Goal: Task Accomplishment & Management: Manage account settings

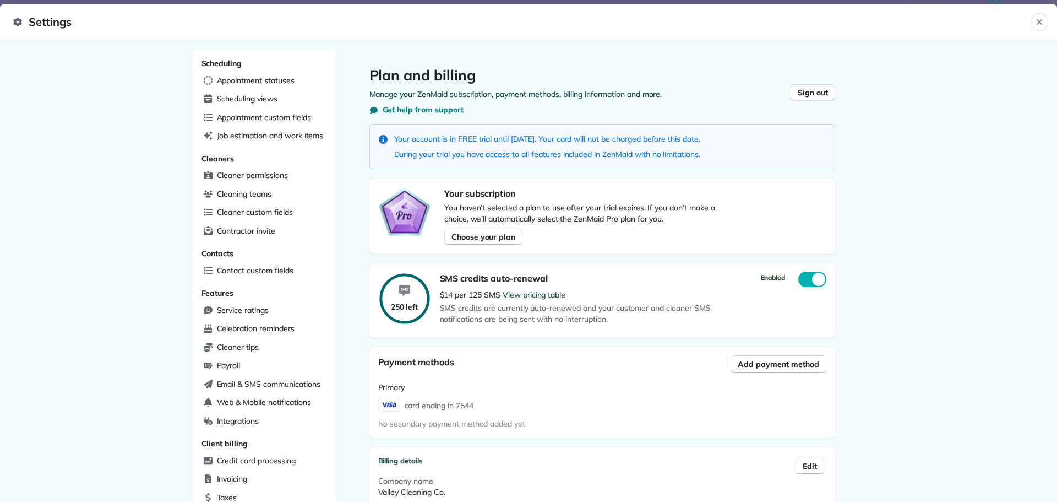
scroll to position [212, 0]
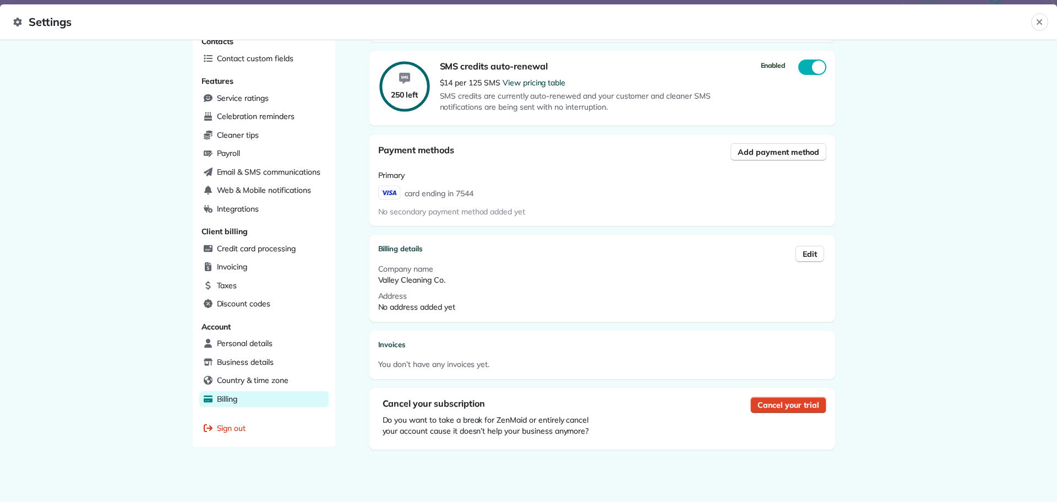
click at [766, 404] on span "Cancel your trial" at bounding box center [788, 404] width 61 height 11
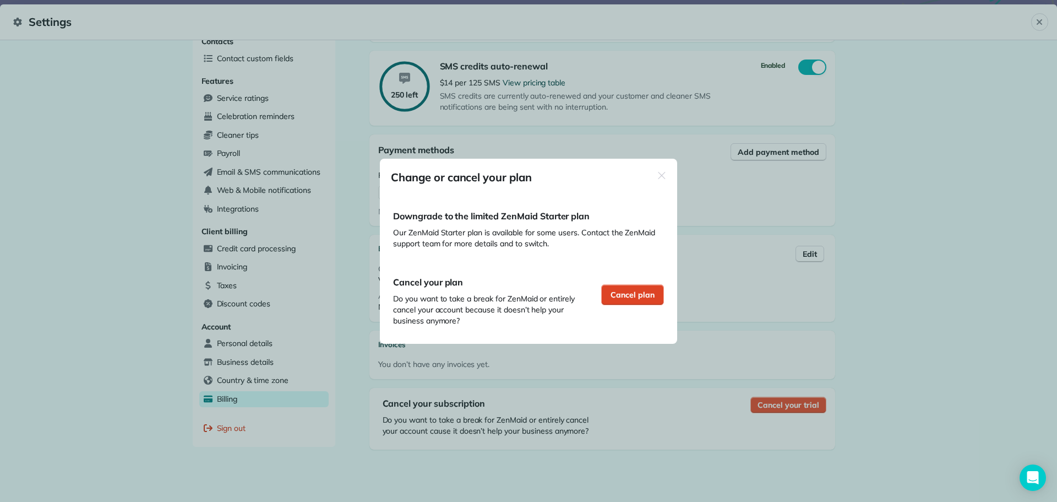
click at [638, 301] on div "Cancel plan" at bounding box center [632, 294] width 63 height 21
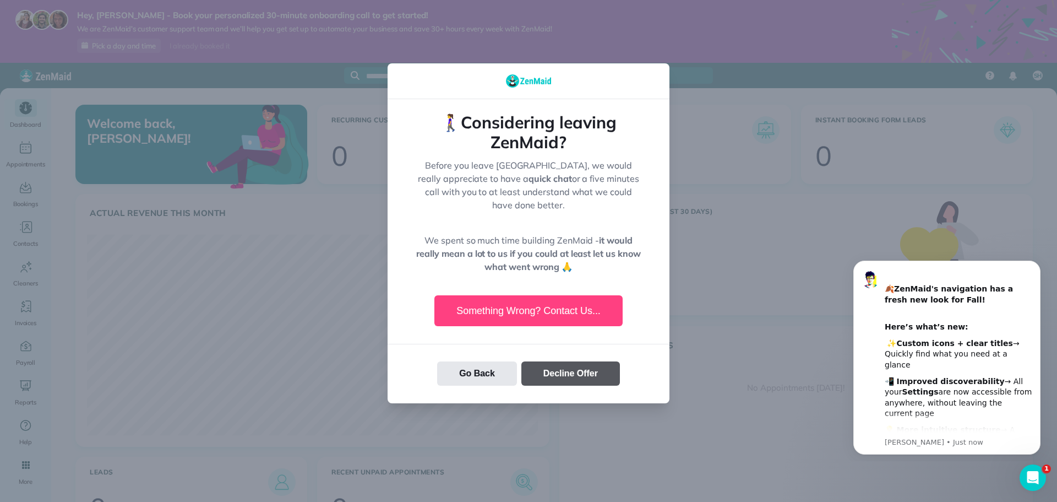
click at [578, 367] on button "Decline Offer" at bounding box center [570, 373] width 99 height 24
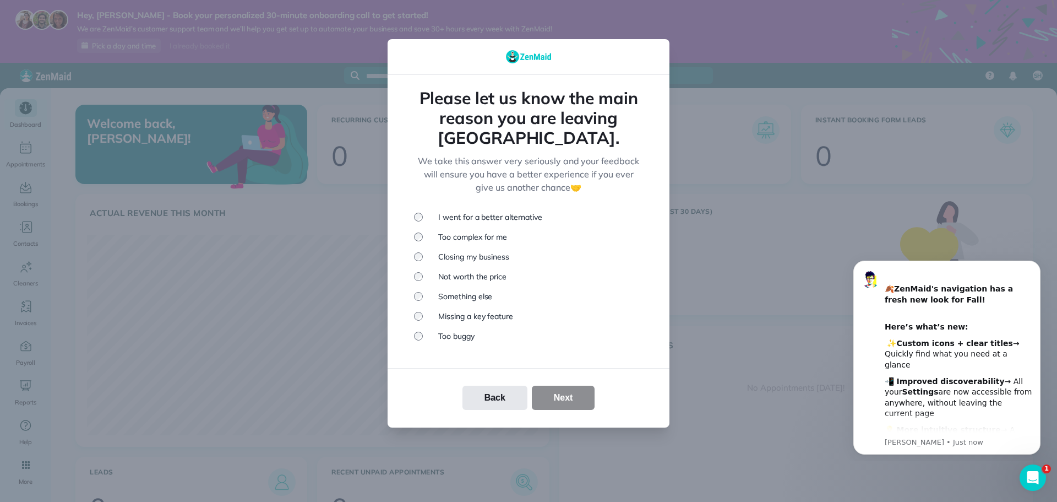
click at [499, 310] on li "Missing a key feature" at bounding box center [528, 315] width 229 height 11
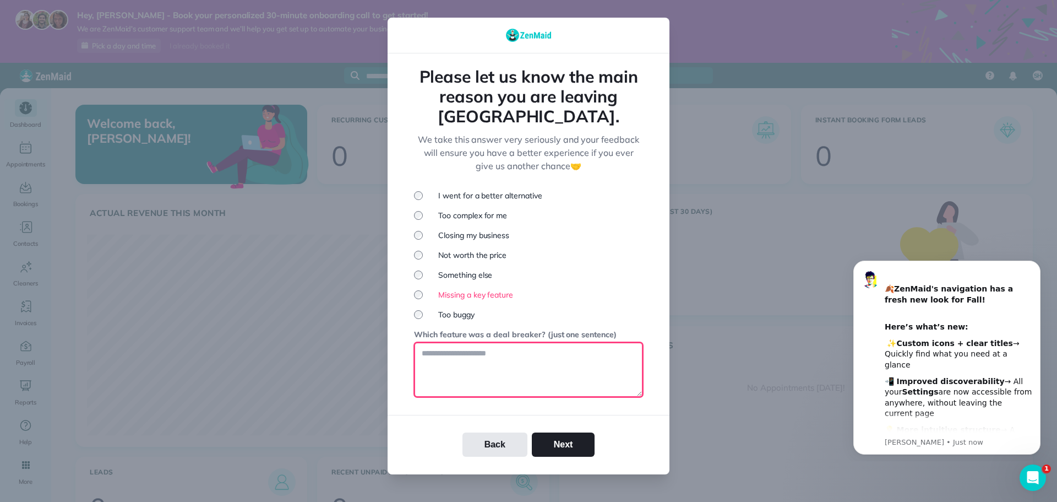
click at [511, 351] on textarea at bounding box center [528, 369] width 229 height 55
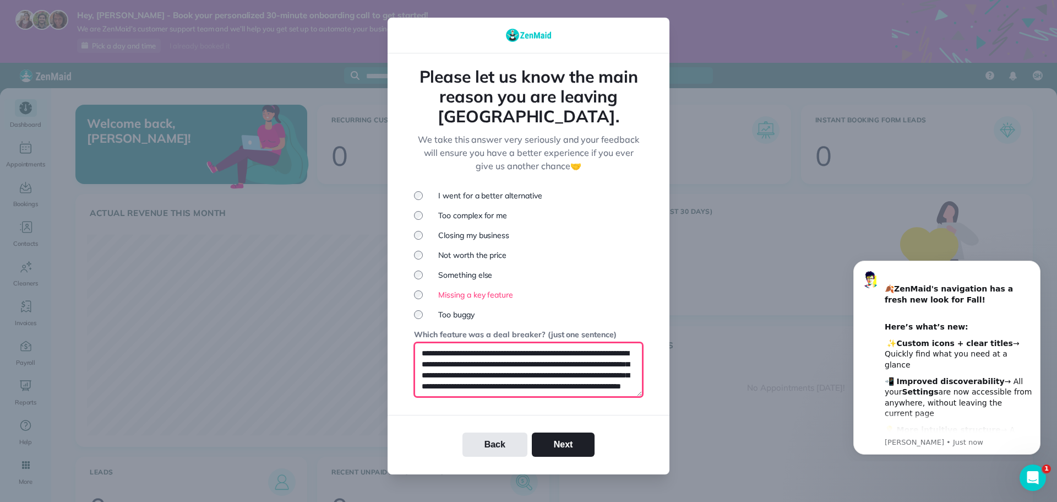
scroll to position [17, 0]
type textarea "**********"
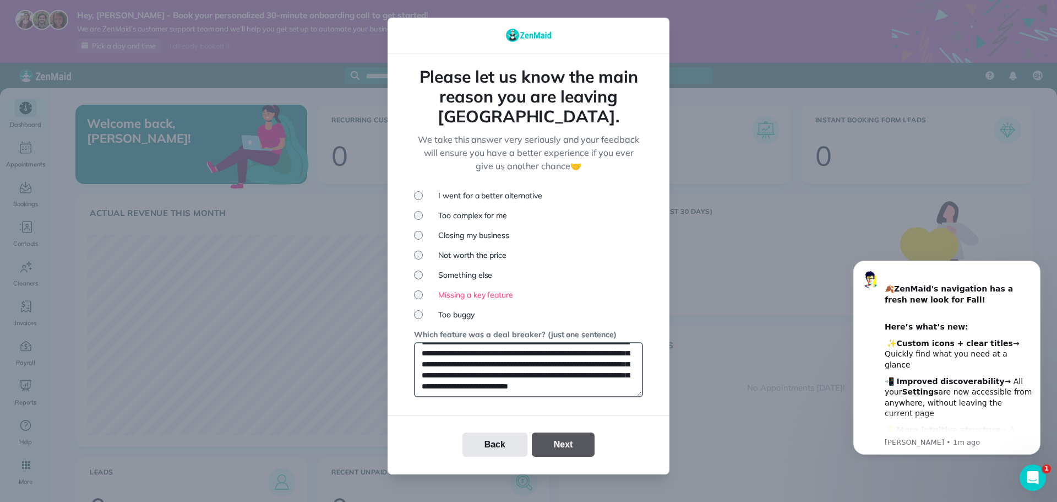
click at [555, 432] on button "Next" at bounding box center [563, 444] width 63 height 24
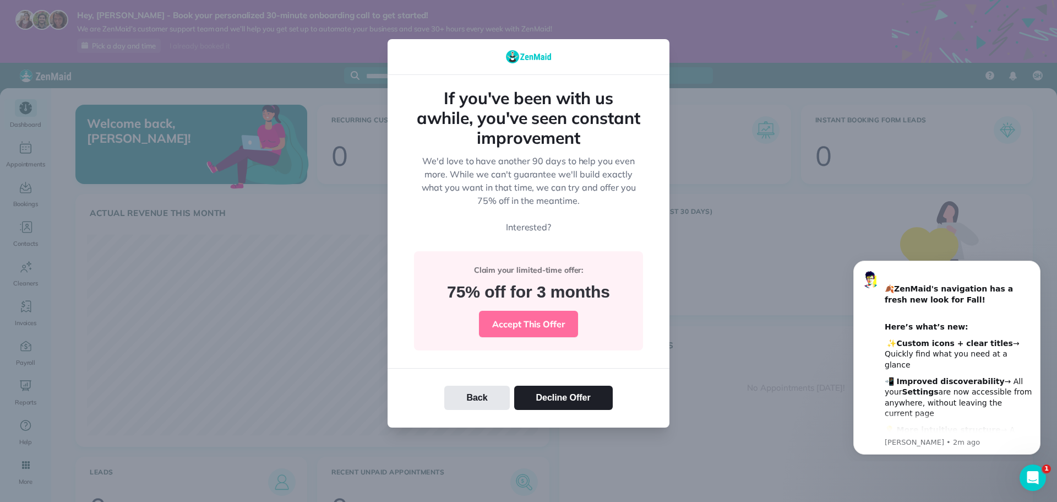
click at [549, 330] on button "Accept This Offer" at bounding box center [528, 323] width 99 height 26
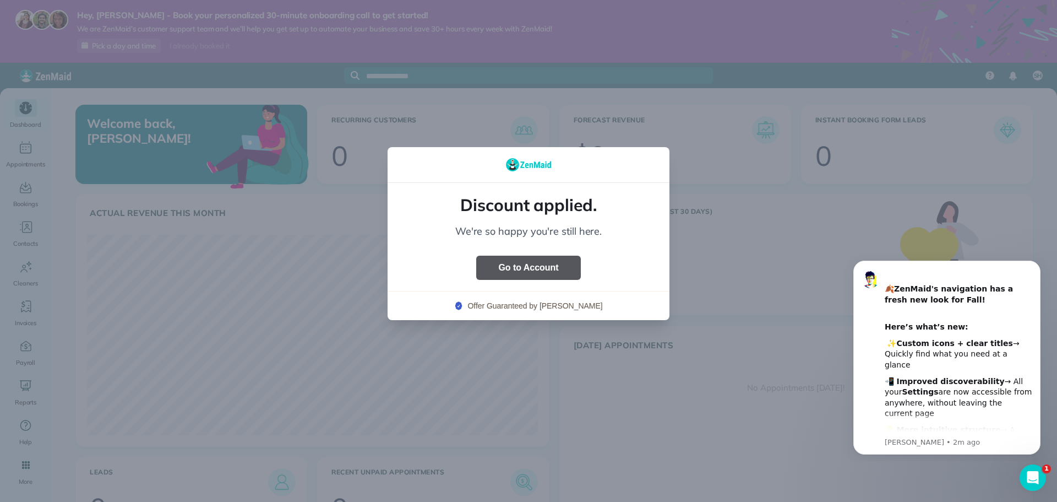
click at [522, 273] on button "Go to Account" at bounding box center [528, 267] width 104 height 24
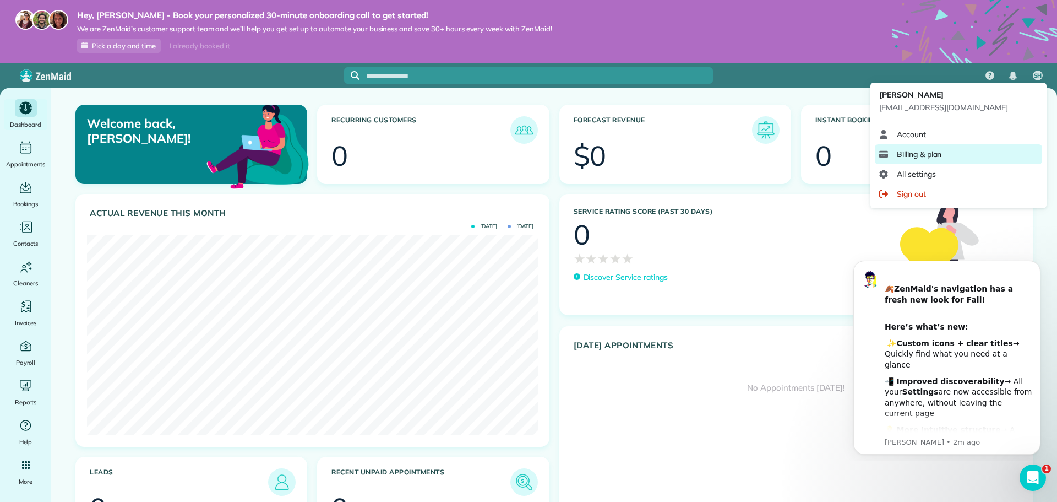
click at [927, 160] on link "Billing & plan" at bounding box center [958, 154] width 167 height 20
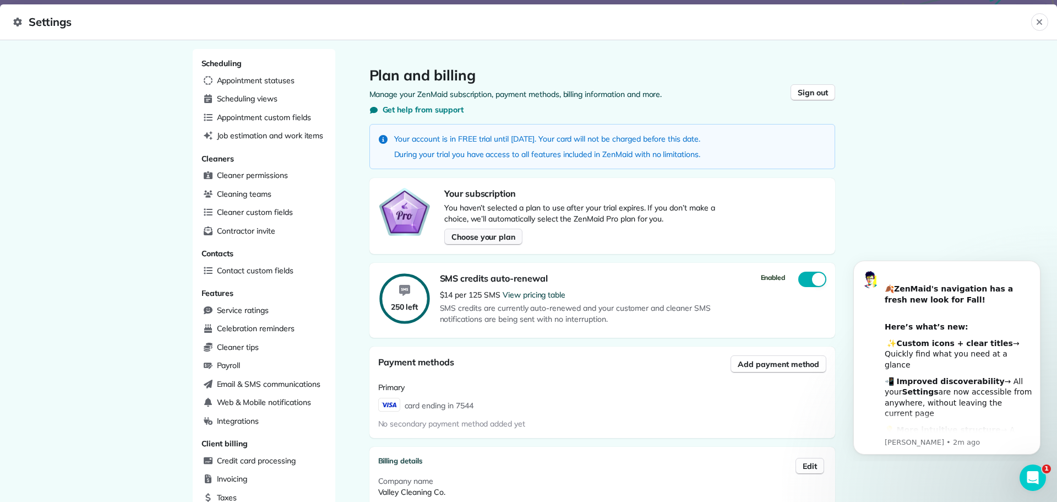
click at [481, 237] on span "Choose your plan" at bounding box center [483, 236] width 64 height 11
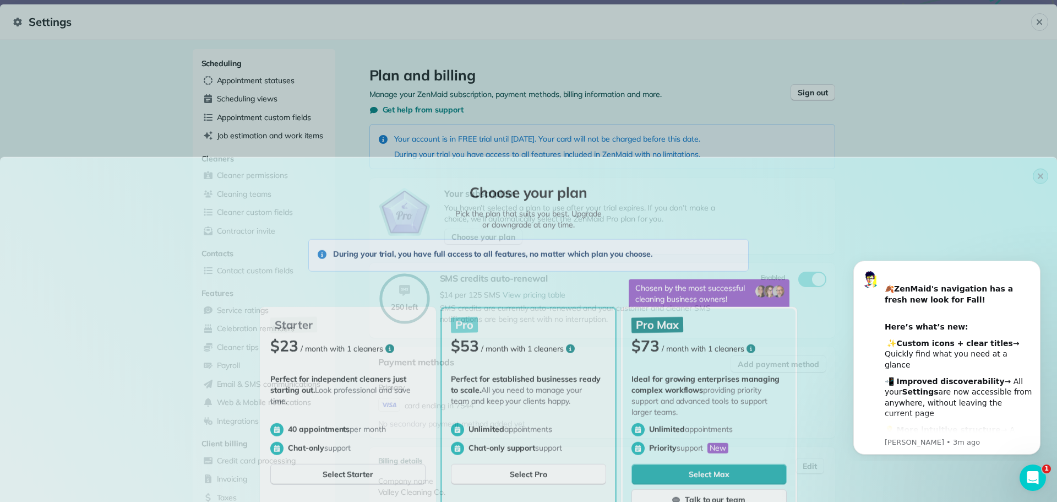
click at [736, 333] on button "Select Max" at bounding box center [708, 332] width 155 height 21
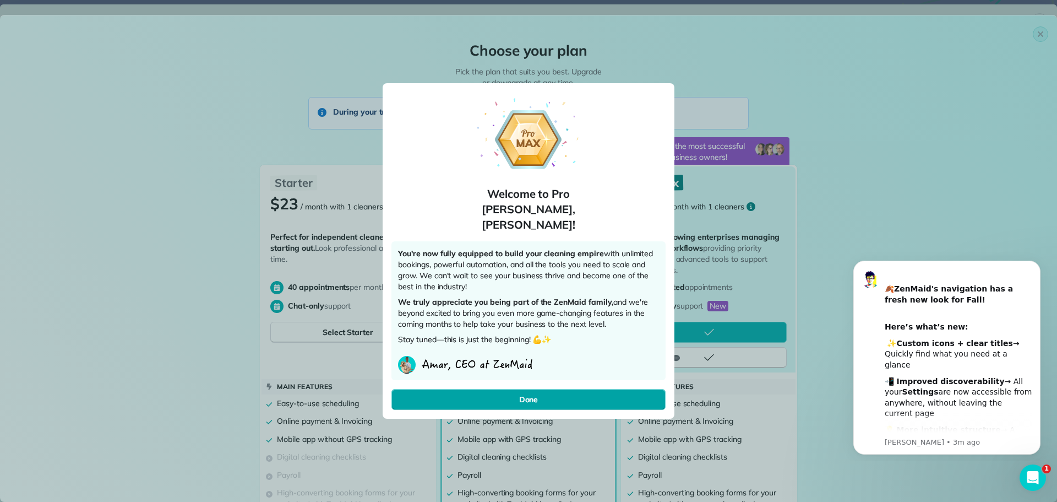
click at [553, 396] on button "Done" at bounding box center [528, 399] width 274 height 21
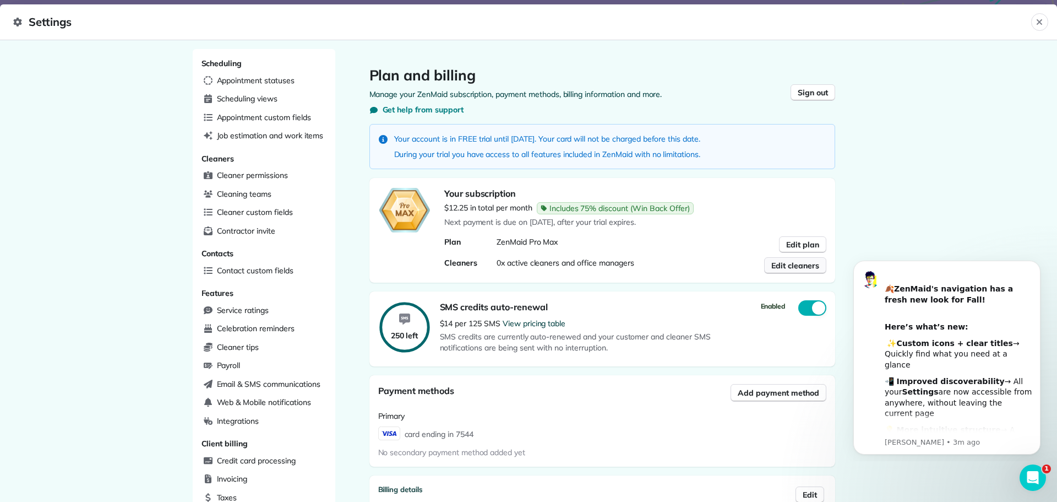
click at [783, 268] on span "Edit cleaners" at bounding box center [795, 265] width 48 height 11
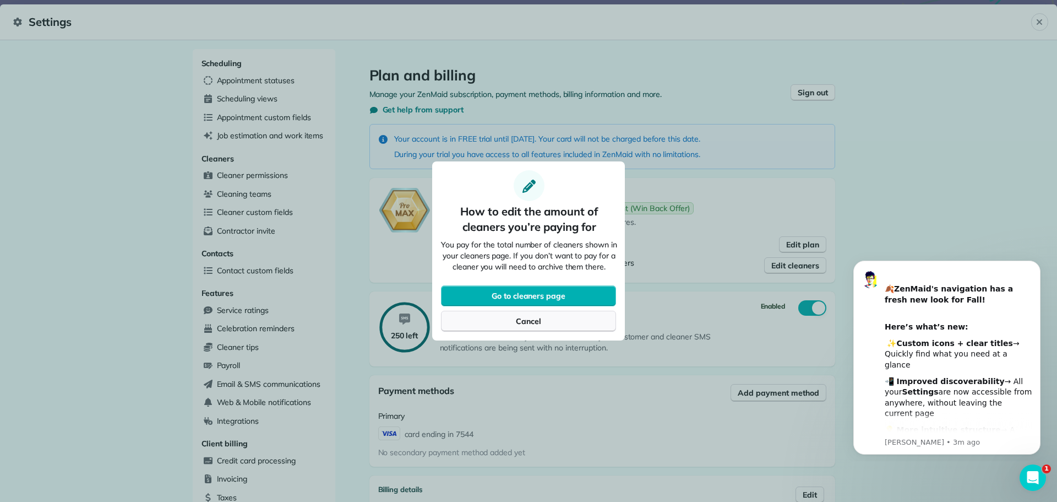
click at [528, 325] on div "Cancel" at bounding box center [528, 320] width 25 height 11
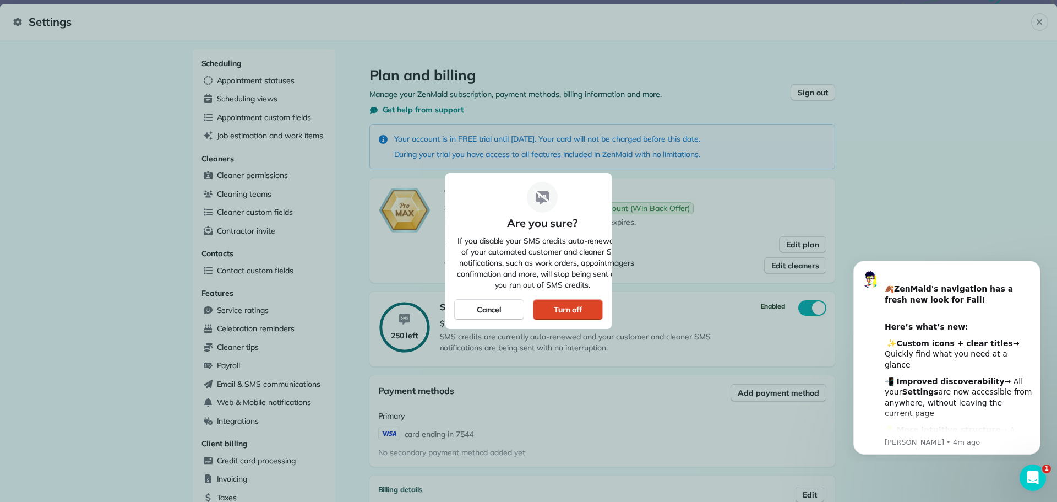
click at [571, 310] on div "Turn off" at bounding box center [568, 309] width 29 height 11
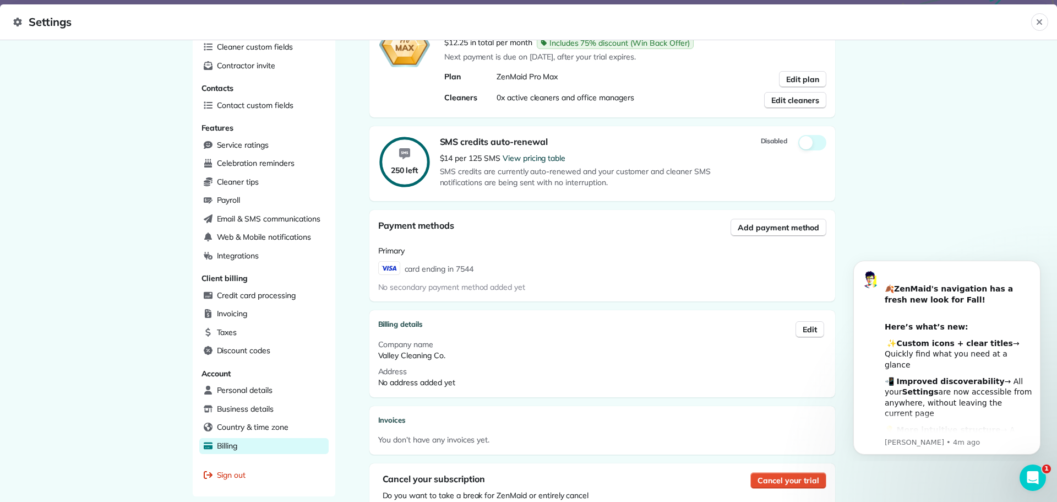
scroll to position [215, 0]
